Goal: Download file/media

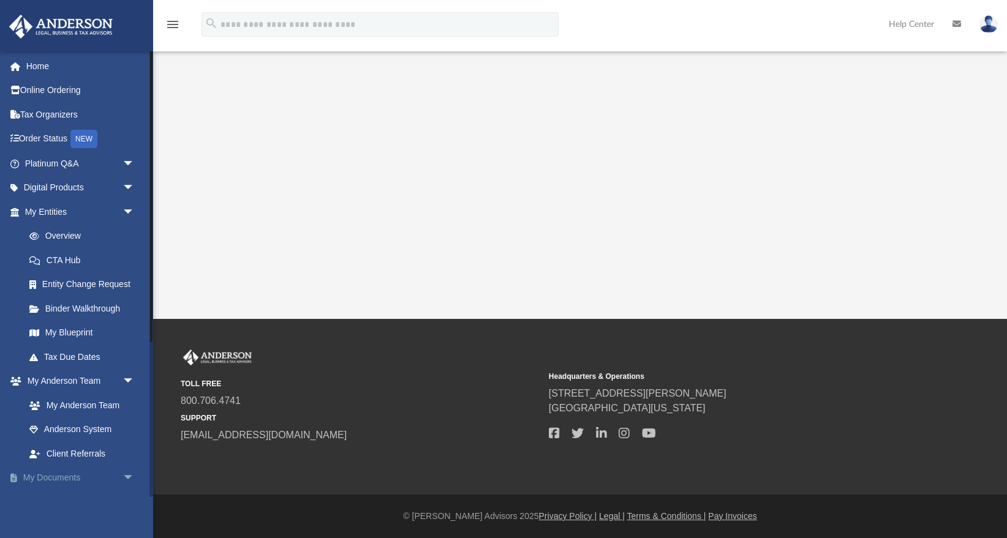
click at [80, 479] on link "My Documents arrow_drop_down" at bounding box center [81, 478] width 145 height 25
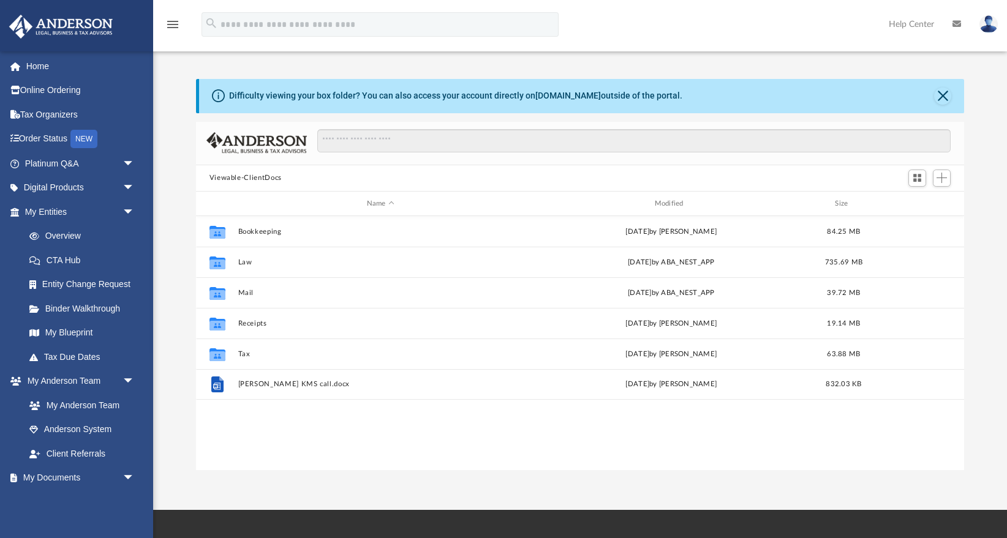
scroll to position [278, 768]
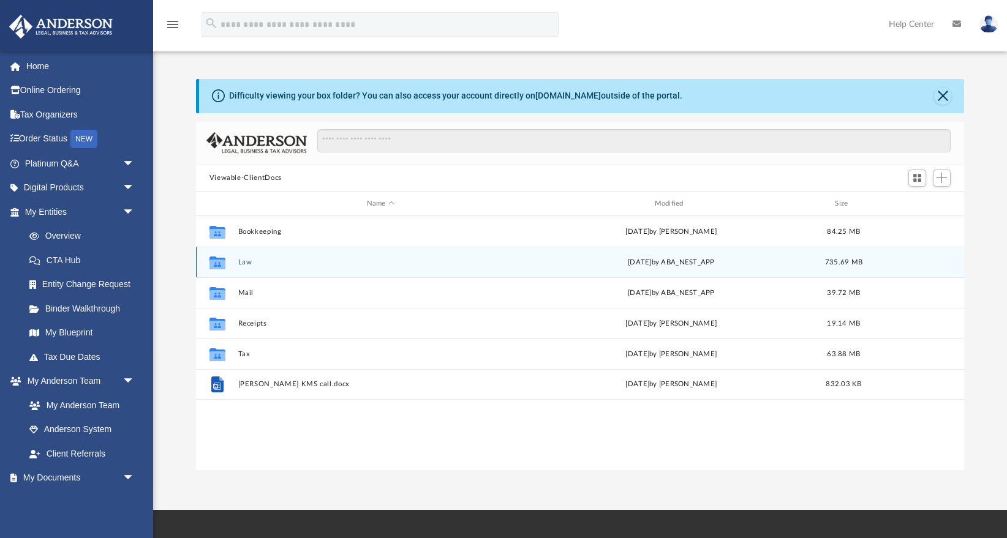
click at [244, 262] on button "Law" at bounding box center [380, 263] width 285 height 8
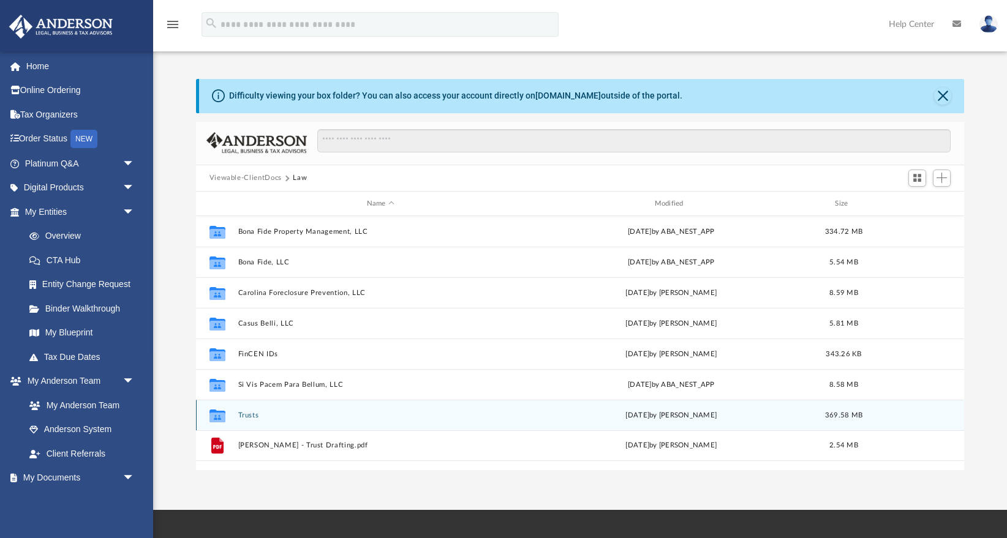
click at [248, 416] on button "Trusts" at bounding box center [380, 416] width 285 height 8
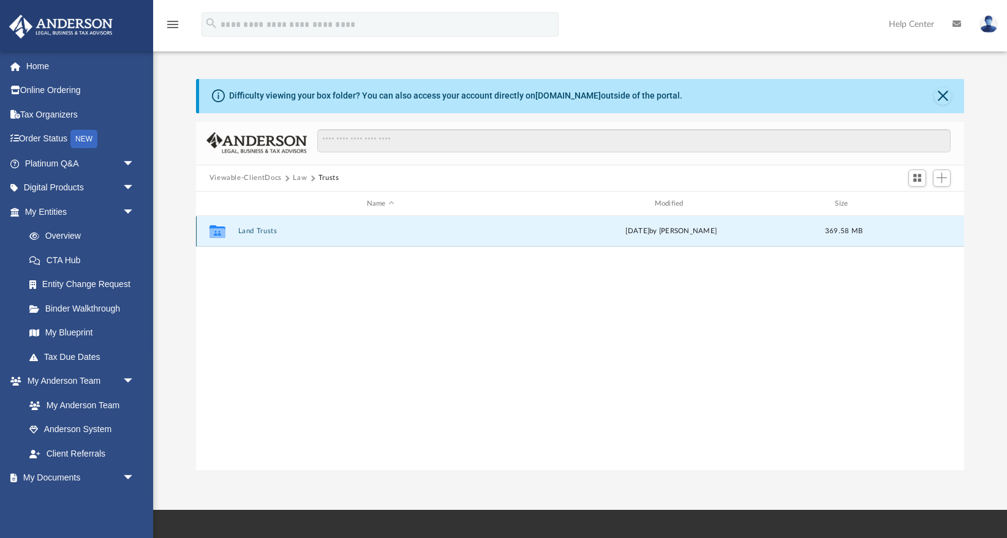
click at [255, 232] on button "Land Trusts" at bounding box center [380, 232] width 285 height 8
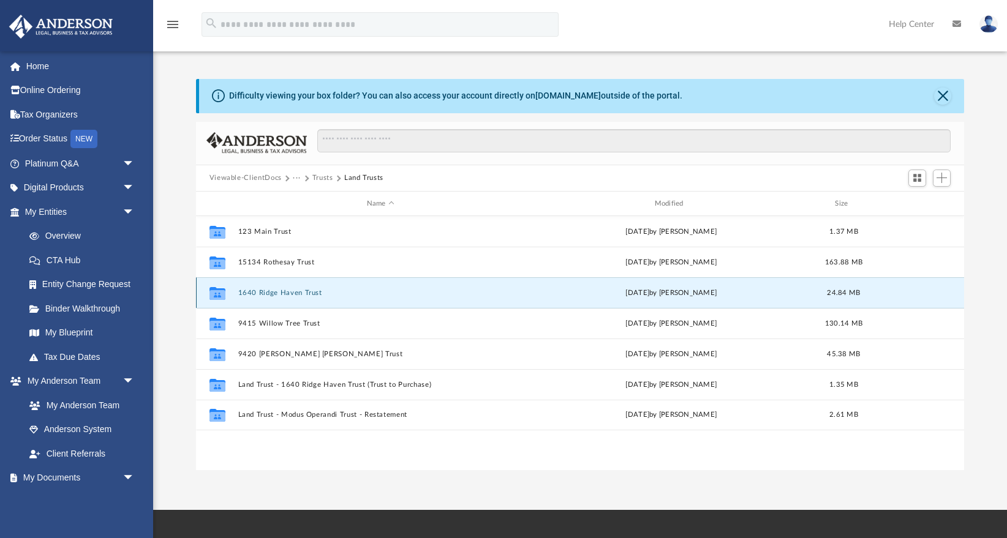
click at [304, 293] on button "1640 Ridge Haven Trust" at bounding box center [380, 293] width 285 height 8
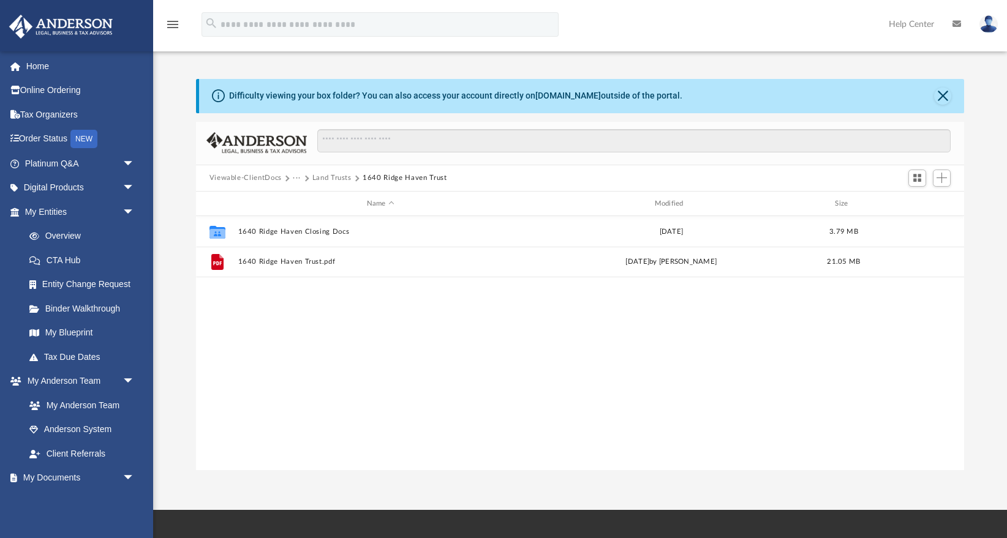
click at [328, 179] on button "Land Trusts" at bounding box center [331, 178] width 39 height 11
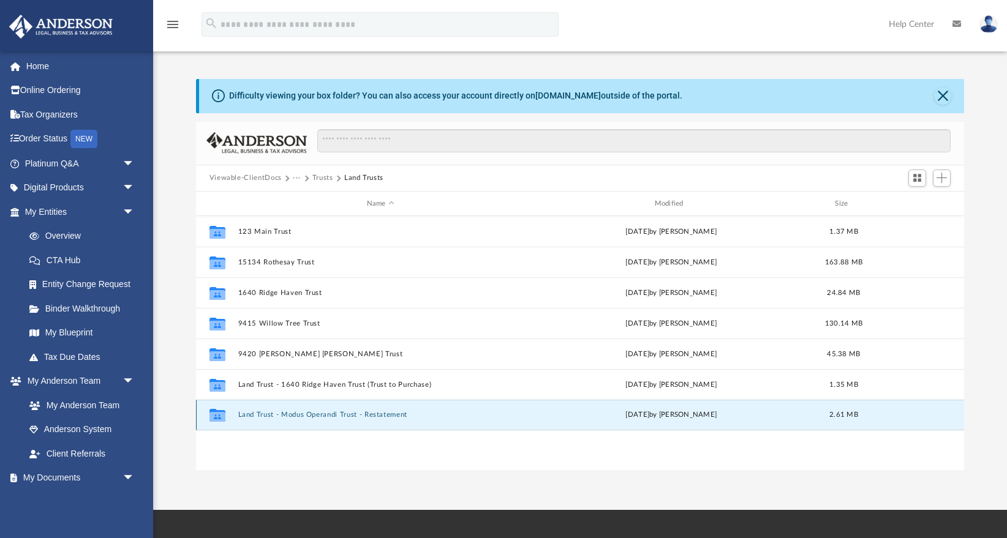
click at [373, 415] on button "Land Trust - Modus Operandi Trust - Restatement" at bounding box center [380, 416] width 285 height 8
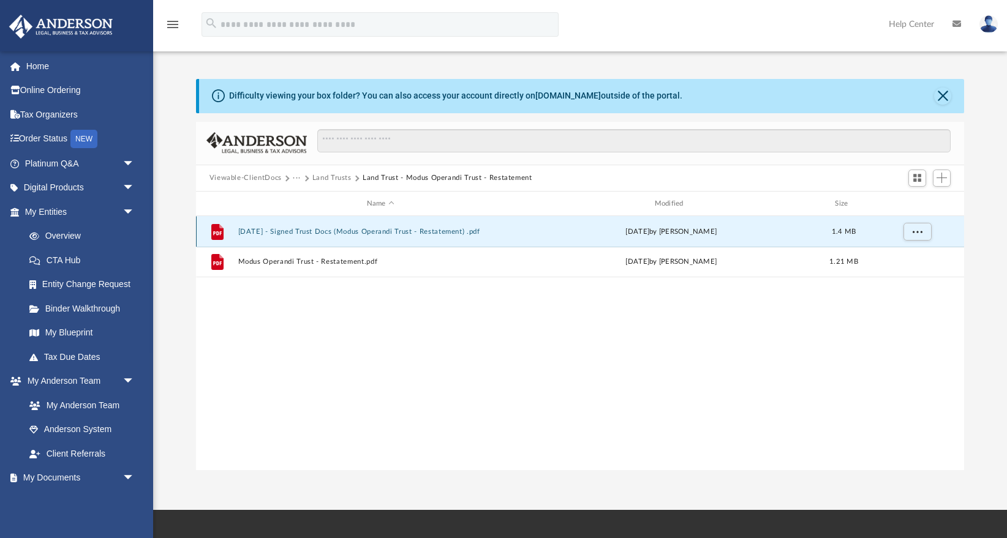
click at [353, 230] on button "[DATE] - Signed Trust Docs (Modus Operandi Trust - Restatement) .pdf" at bounding box center [380, 232] width 285 height 8
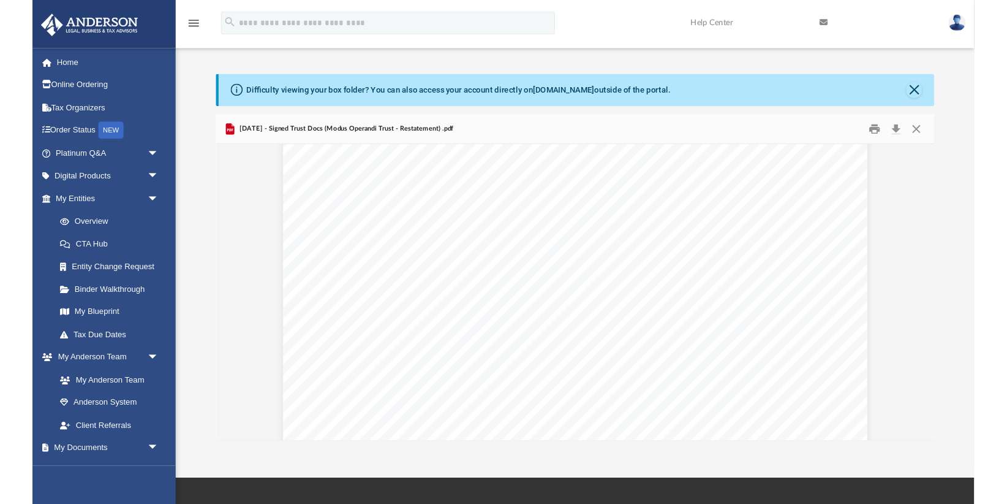
scroll to position [8706, 0]
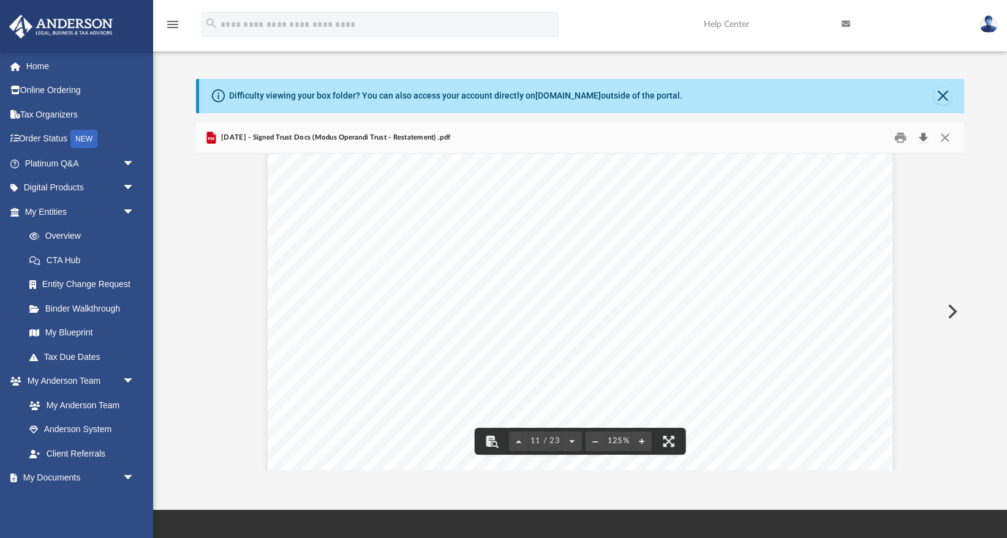
click at [923, 134] on button "Download" at bounding box center [923, 137] width 22 height 19
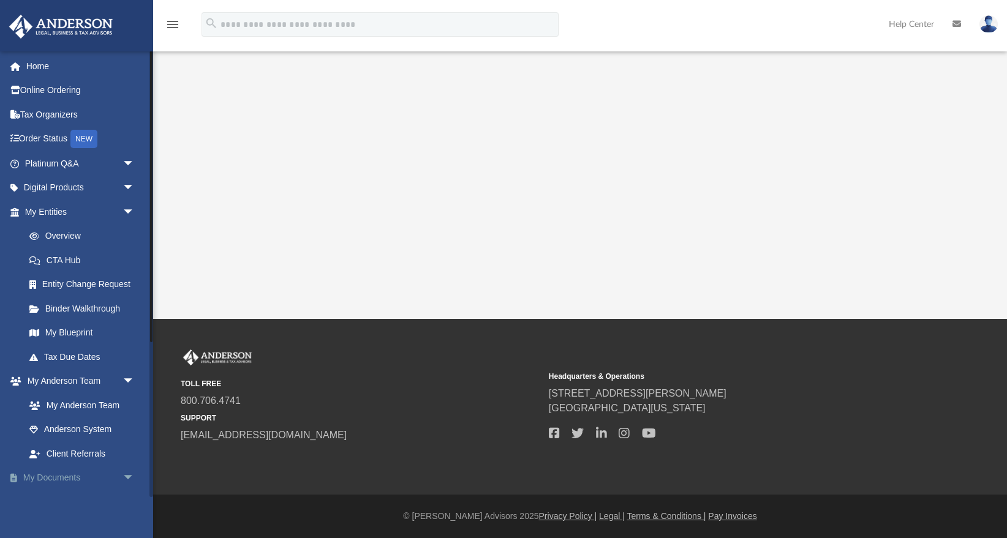
click at [123, 477] on span "arrow_drop_down" at bounding box center [135, 478] width 25 height 25
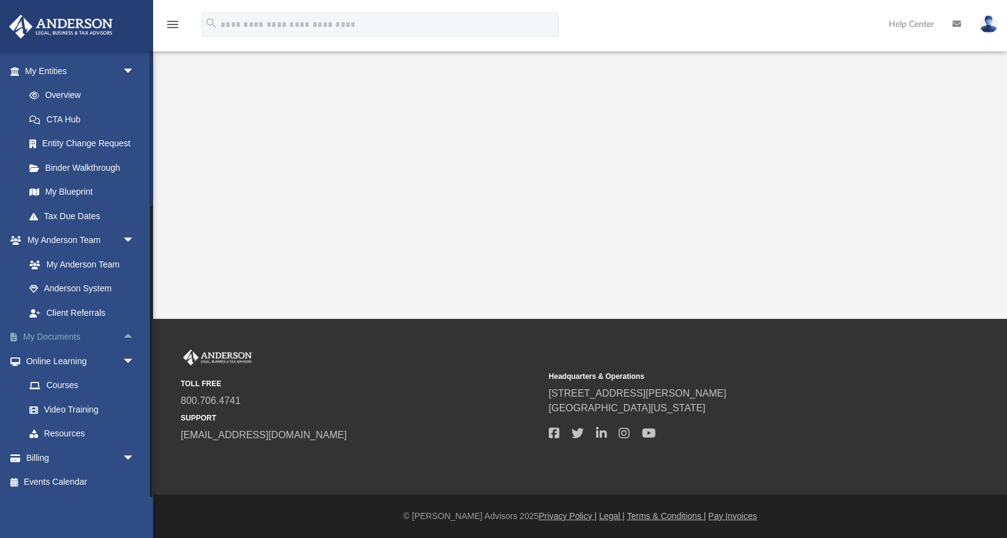
click at [99, 337] on link "My Documents arrow_drop_up" at bounding box center [81, 337] width 145 height 25
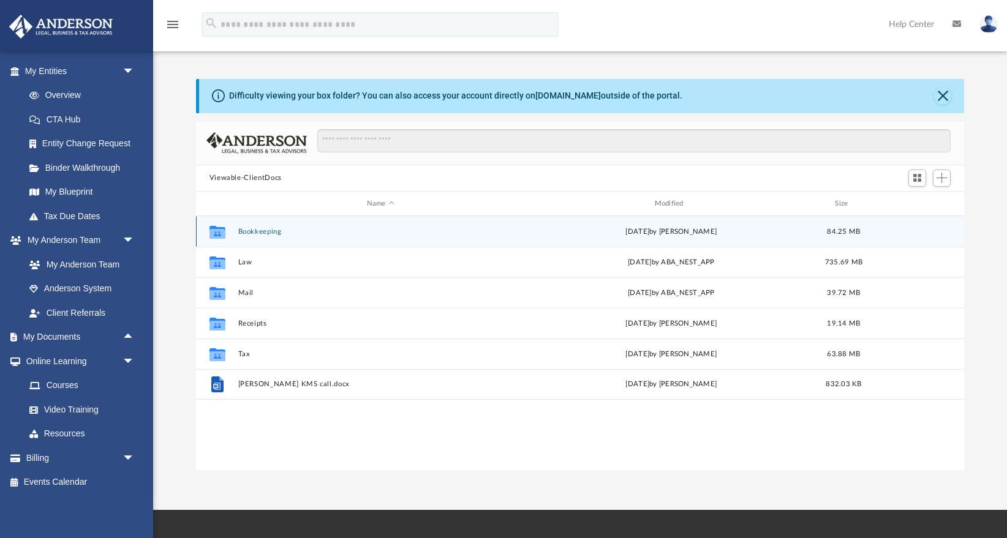
scroll to position [278, 768]
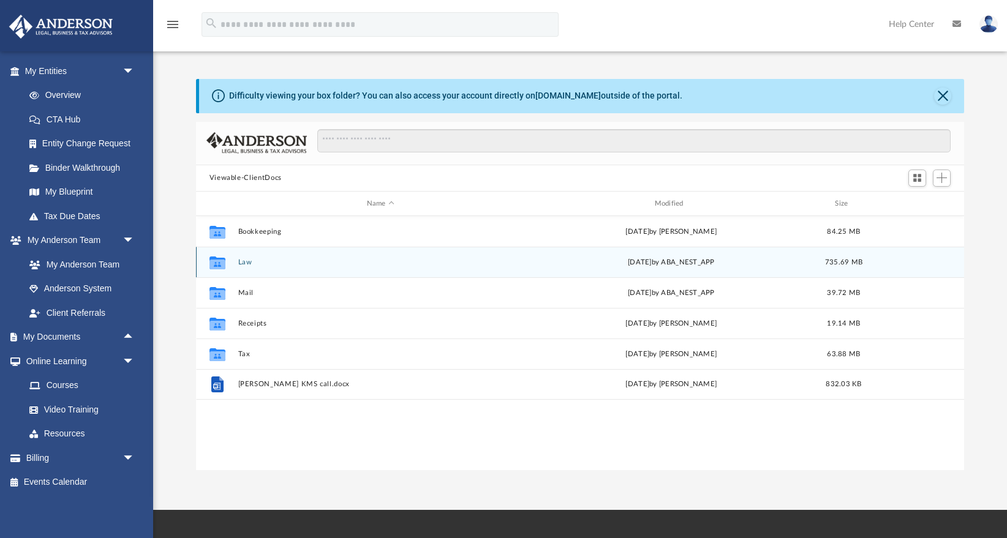
click at [247, 266] on button "Law" at bounding box center [380, 263] width 285 height 8
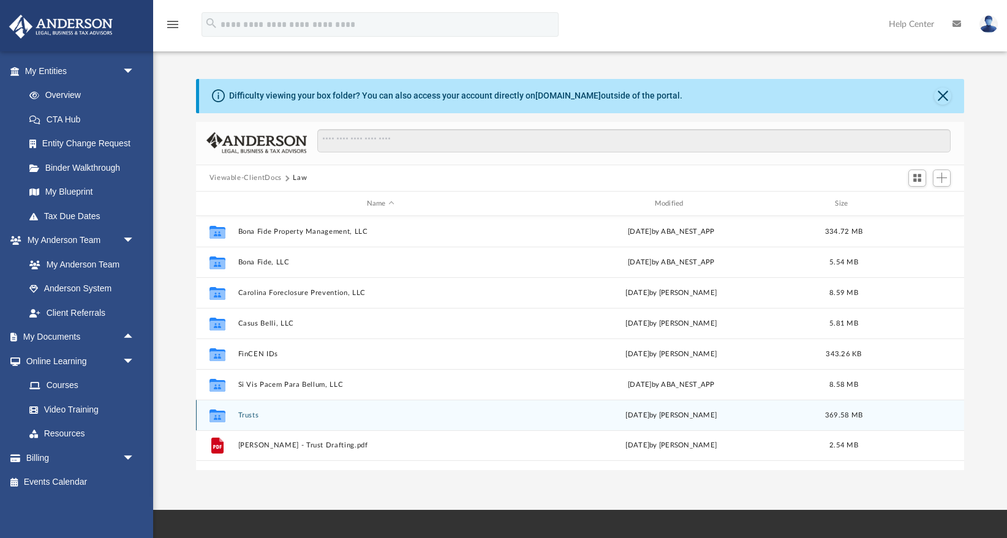
click at [245, 417] on button "Trusts" at bounding box center [380, 416] width 285 height 8
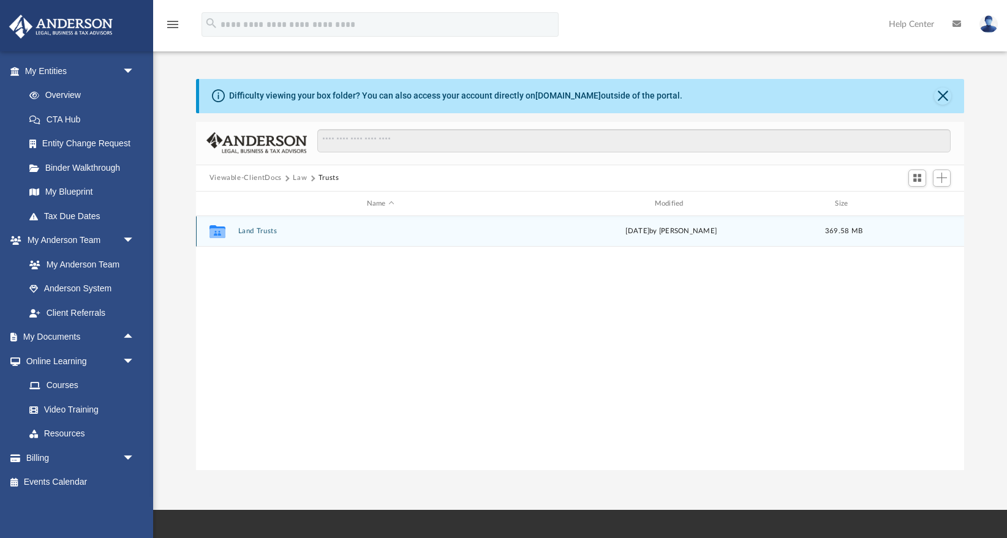
click at [262, 235] on button "Land Trusts" at bounding box center [380, 232] width 285 height 8
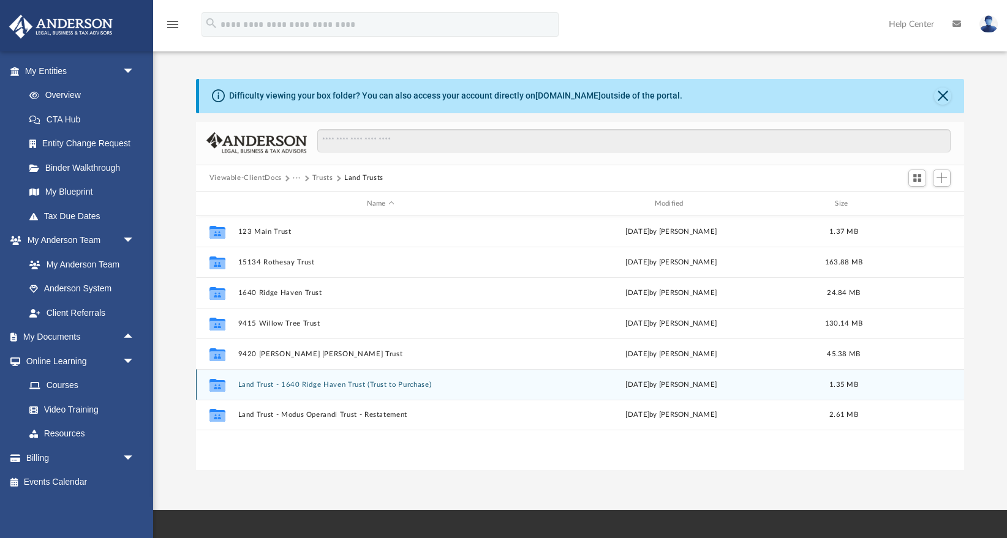
click at [350, 385] on button "Land Trust - 1640 Ridge Haven Trust (Trust to Purchase)" at bounding box center [380, 385] width 285 height 8
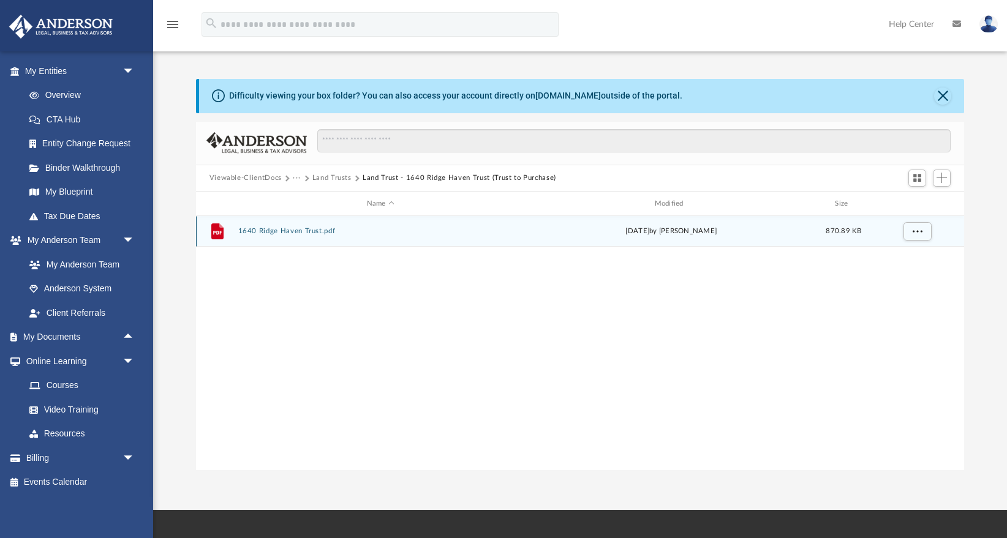
click at [331, 232] on button "1640 Ridge Haven Trust.pdf" at bounding box center [380, 232] width 285 height 8
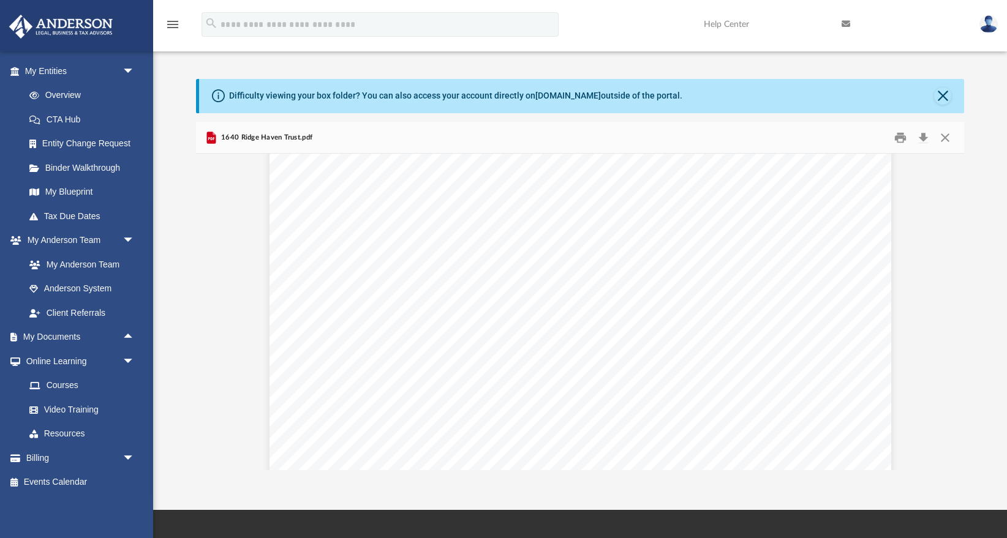
scroll to position [0, 0]
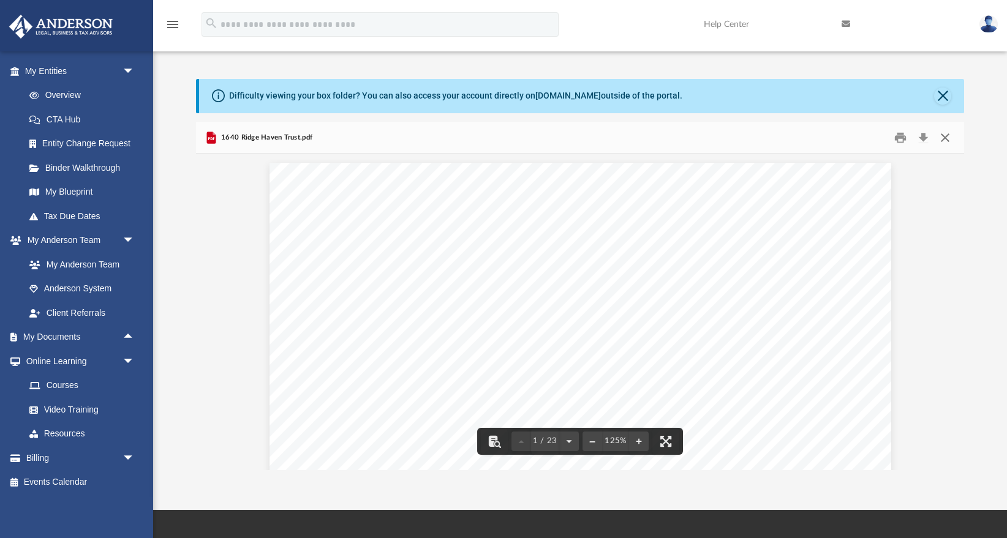
click at [945, 140] on button "Close" at bounding box center [945, 137] width 22 height 19
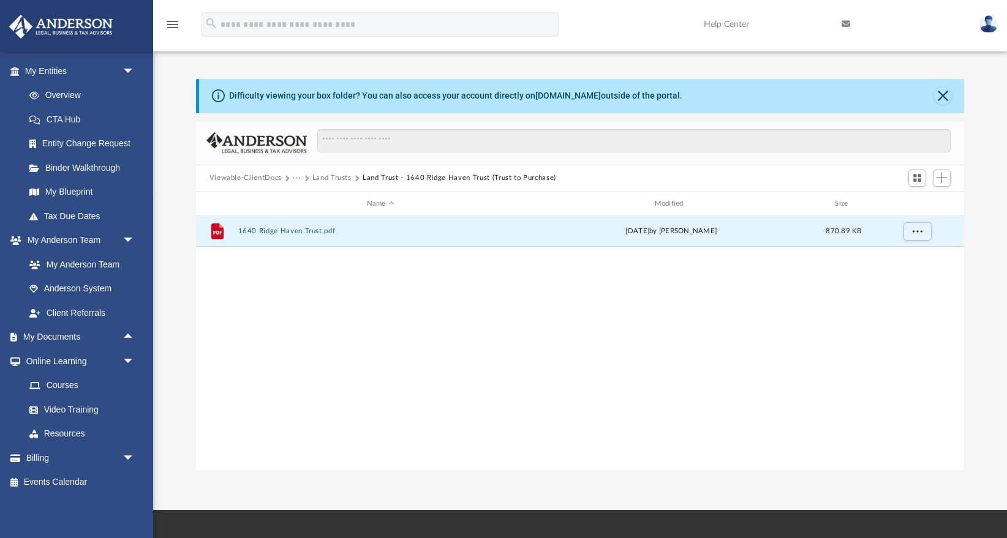
click at [338, 179] on button "Land Trusts" at bounding box center [331, 178] width 39 height 11
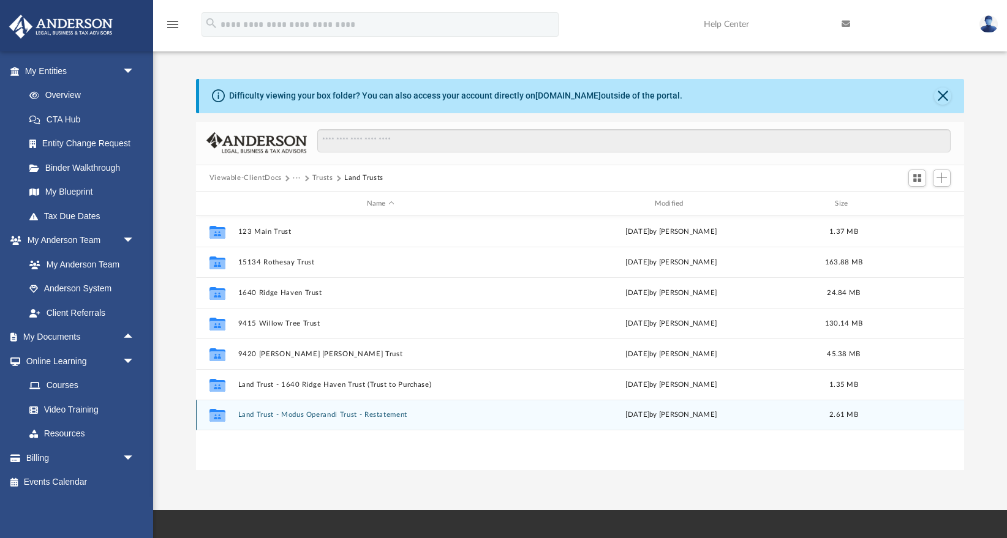
click at [328, 414] on button "Land Trust - Modus Operandi Trust - Restatement" at bounding box center [380, 416] width 285 height 8
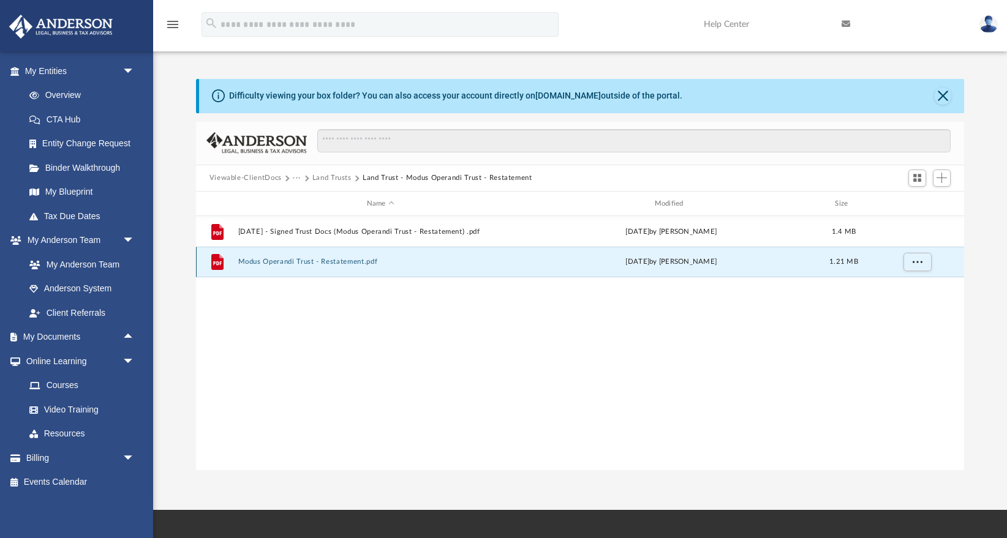
click at [351, 260] on button "Modus Operandi Trust - Restatement.pdf" at bounding box center [380, 263] width 285 height 8
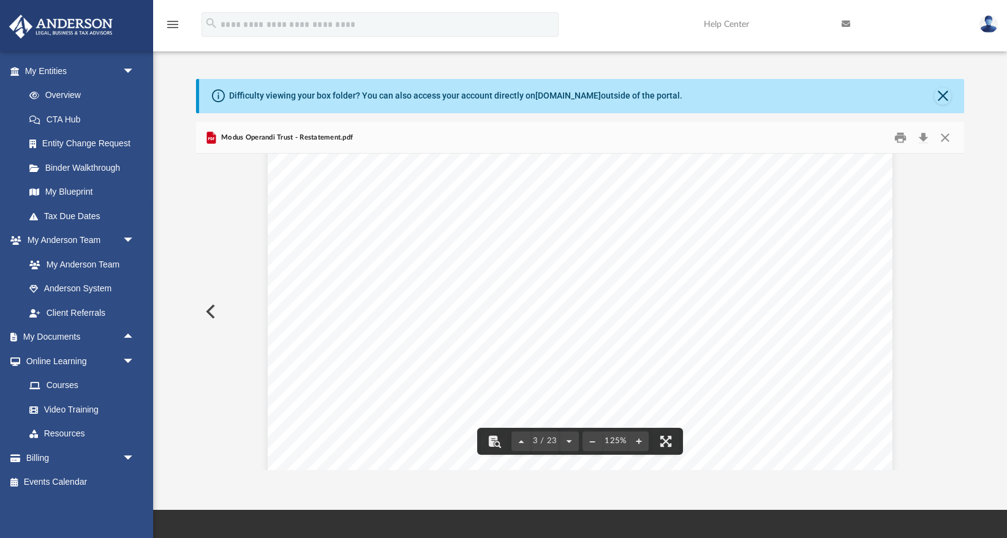
scroll to position [1720, 0]
